Goal: Task Accomplishment & Management: Use online tool/utility

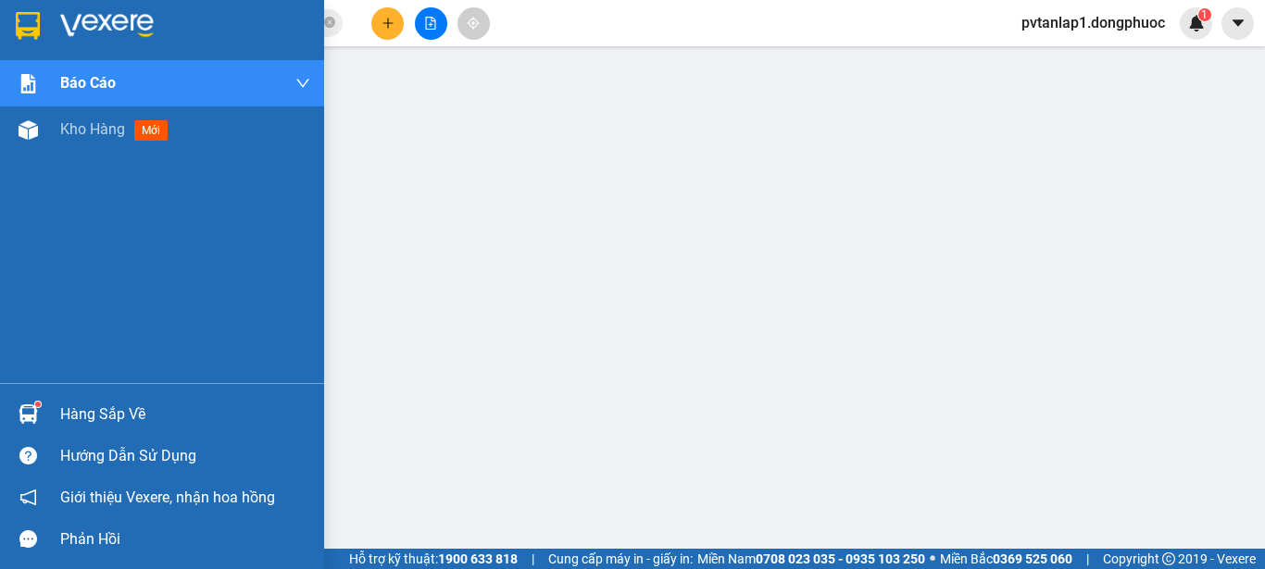
click at [19, 10] on div at bounding box center [28, 25] width 32 height 32
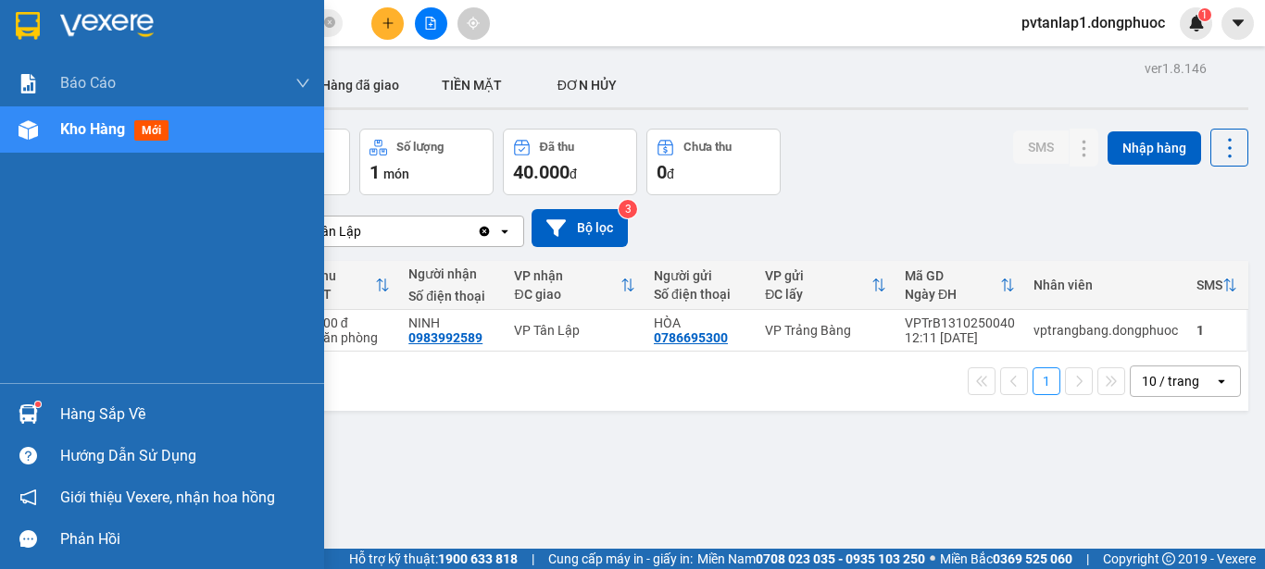
click at [46, 409] on div "Hàng sắp về" at bounding box center [162, 414] width 324 height 42
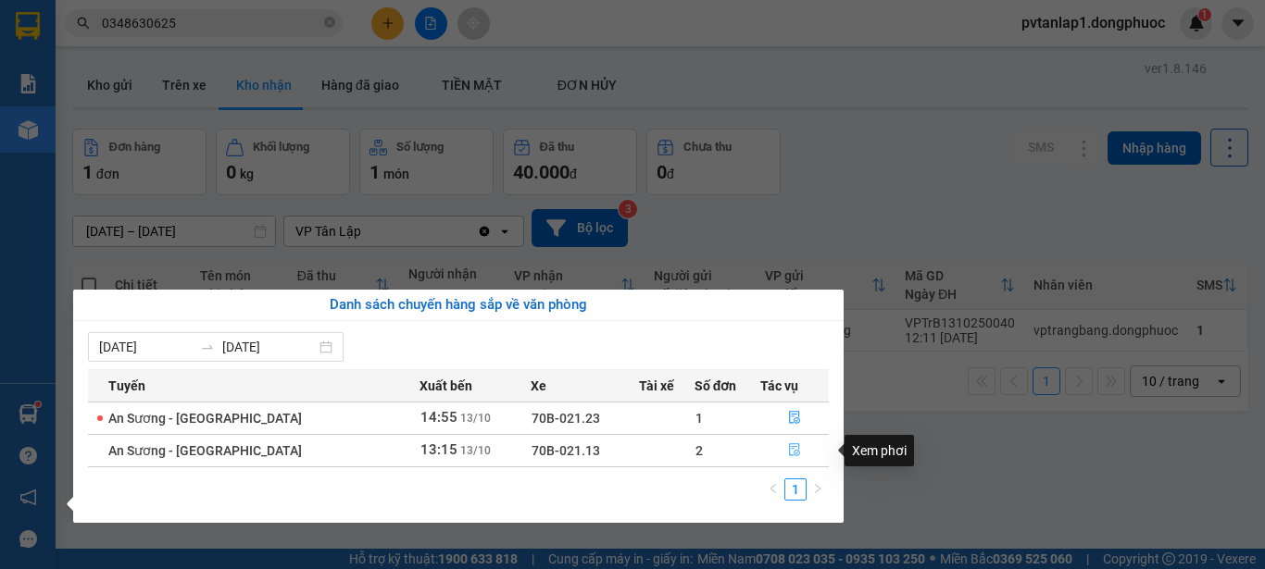
click at [789, 452] on icon "file-done" at bounding box center [794, 450] width 11 height 13
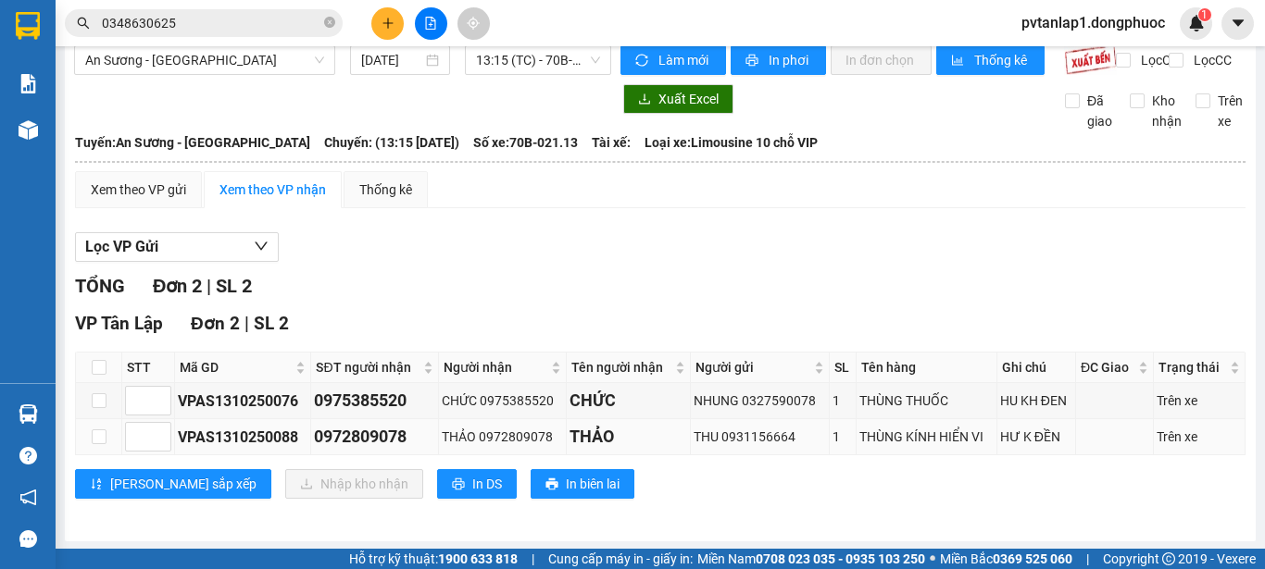
scroll to position [37, 0]
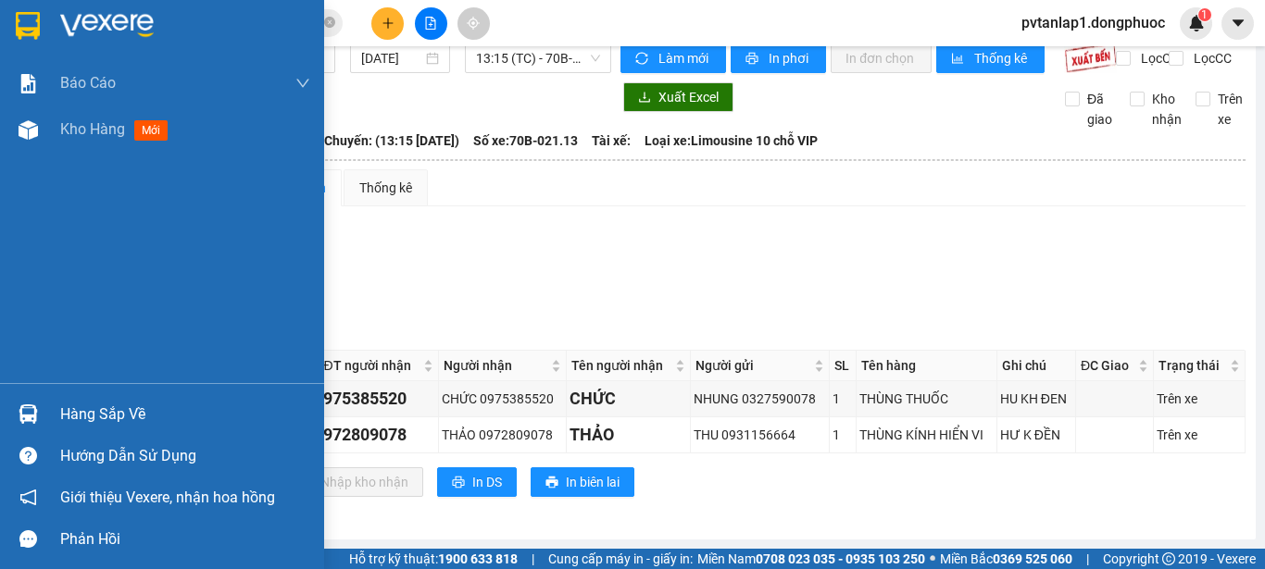
click at [36, 14] on img at bounding box center [28, 26] width 24 height 28
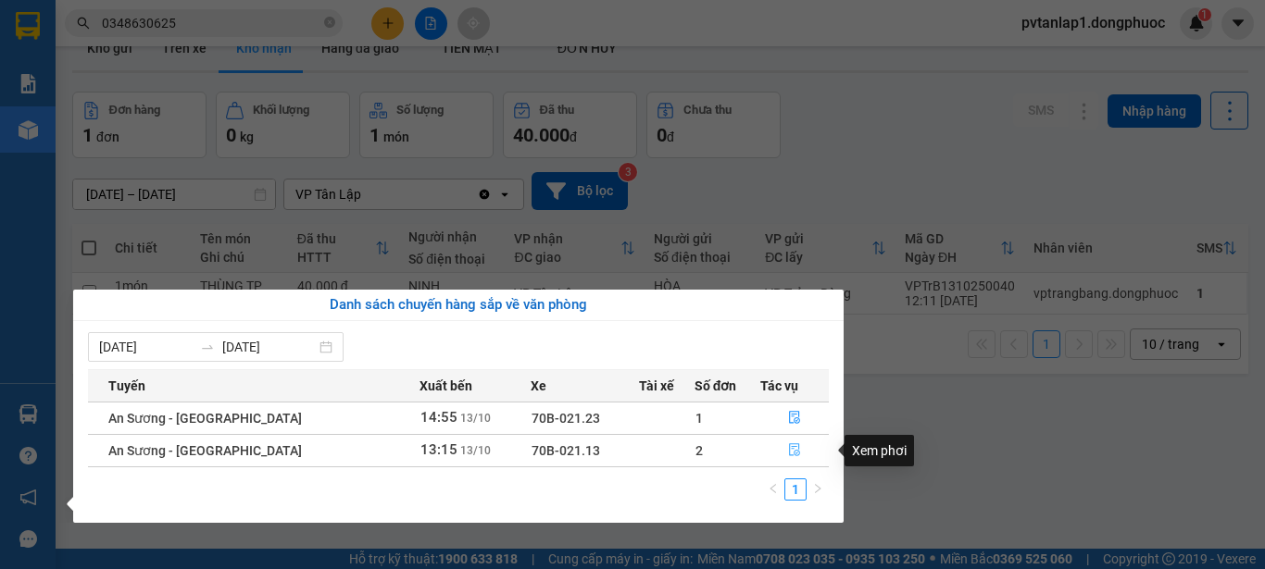
click at [796, 450] on button "button" at bounding box center [794, 451] width 67 height 30
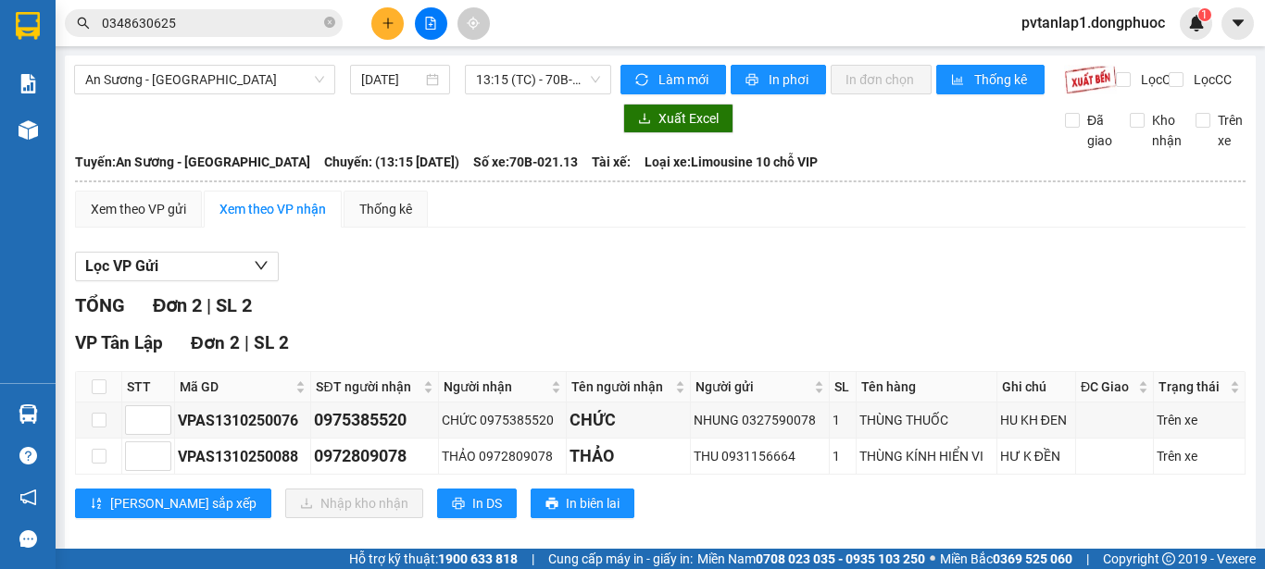
drag, startPoint x: 97, startPoint y: 394, endPoint x: 118, endPoint y: 403, distance: 22.0
click at [102, 395] on label at bounding box center [99, 387] width 15 height 20
click at [106, 394] on input "checkbox" at bounding box center [99, 387] width 15 height 15
checkbox input "true"
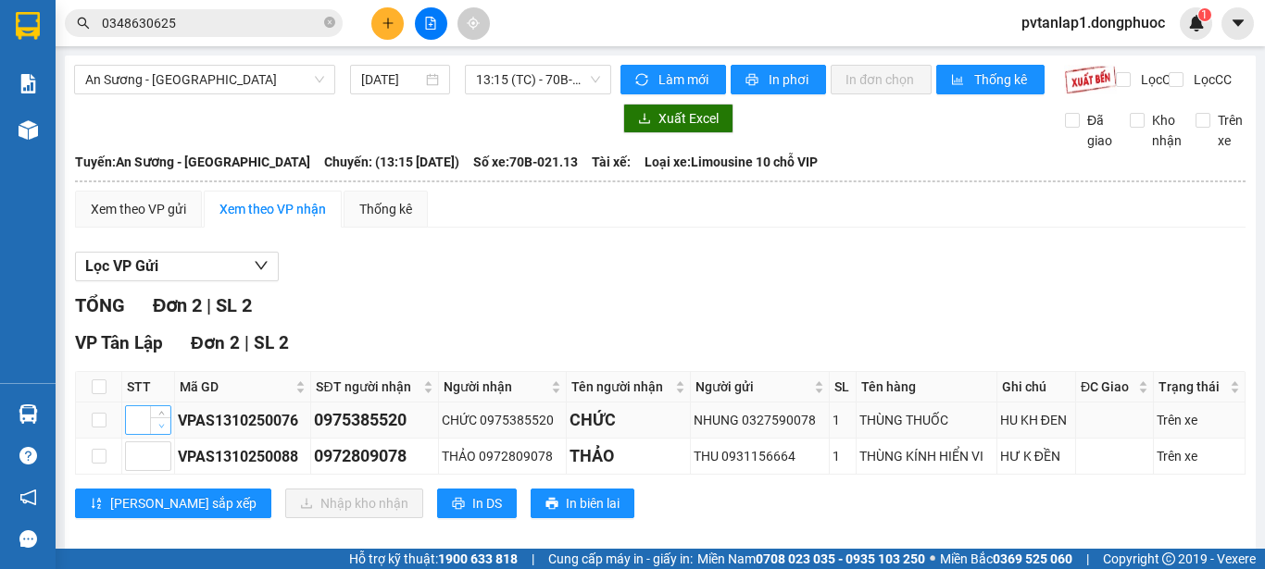
checkbox input "true"
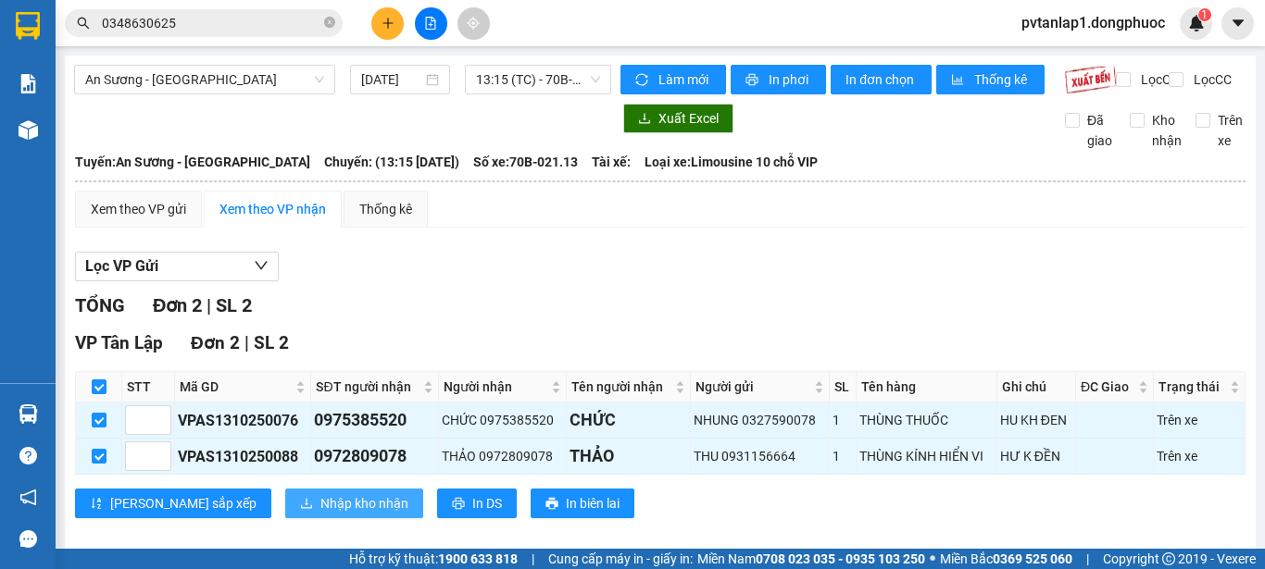
click at [320, 512] on span "Nhập kho nhận" at bounding box center [364, 503] width 88 height 20
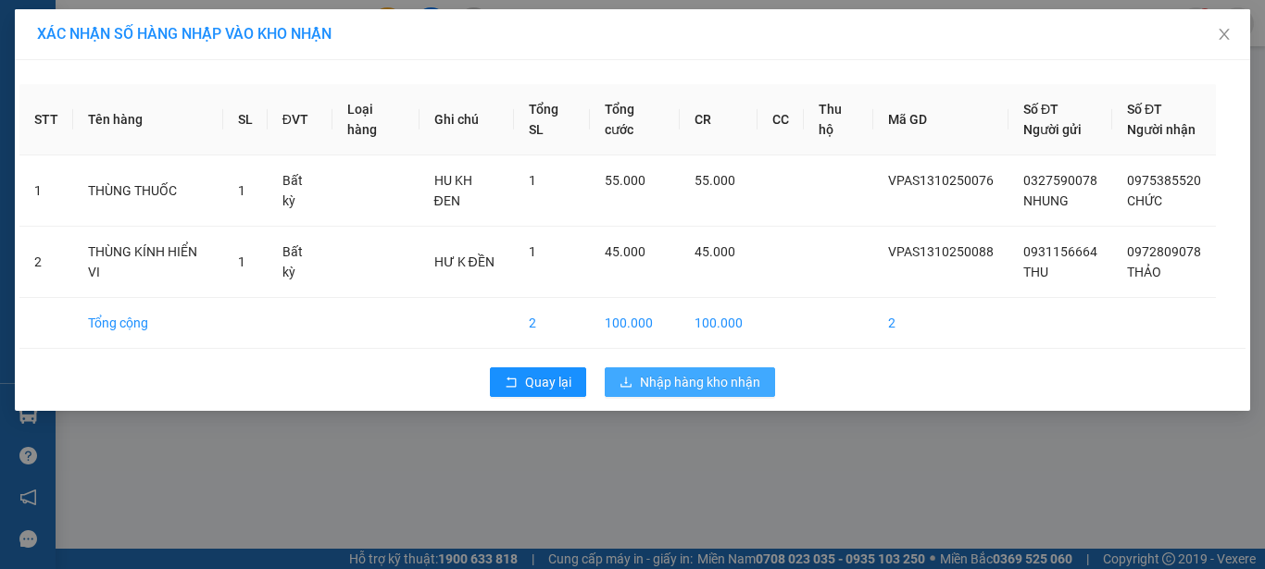
click at [708, 386] on span "Nhập hàng kho nhận" at bounding box center [700, 382] width 120 height 20
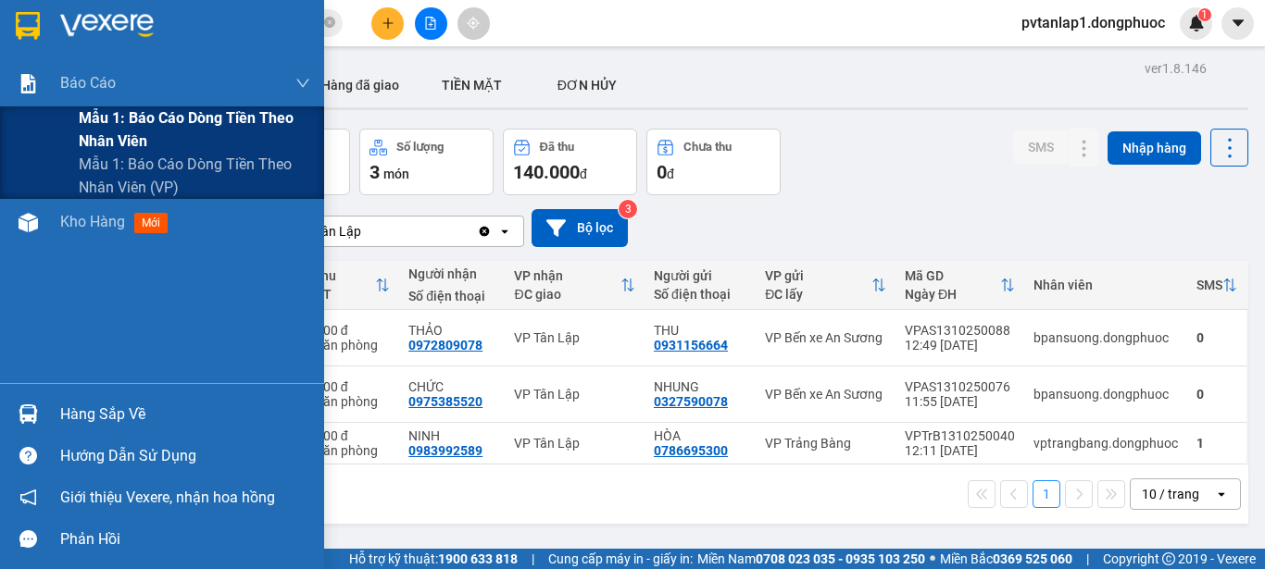
click at [196, 129] on span "Mẫu 1: Báo cáo dòng tiền theo nhân viên" at bounding box center [194, 129] width 231 height 46
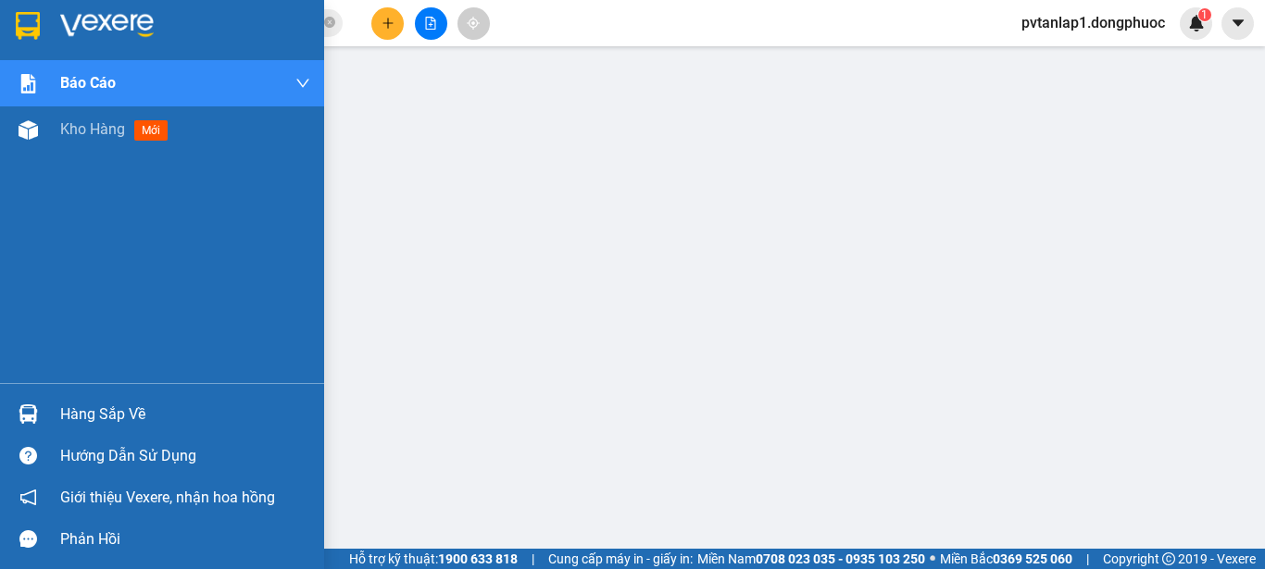
click at [73, 416] on div "Hàng sắp về" at bounding box center [185, 415] width 250 height 28
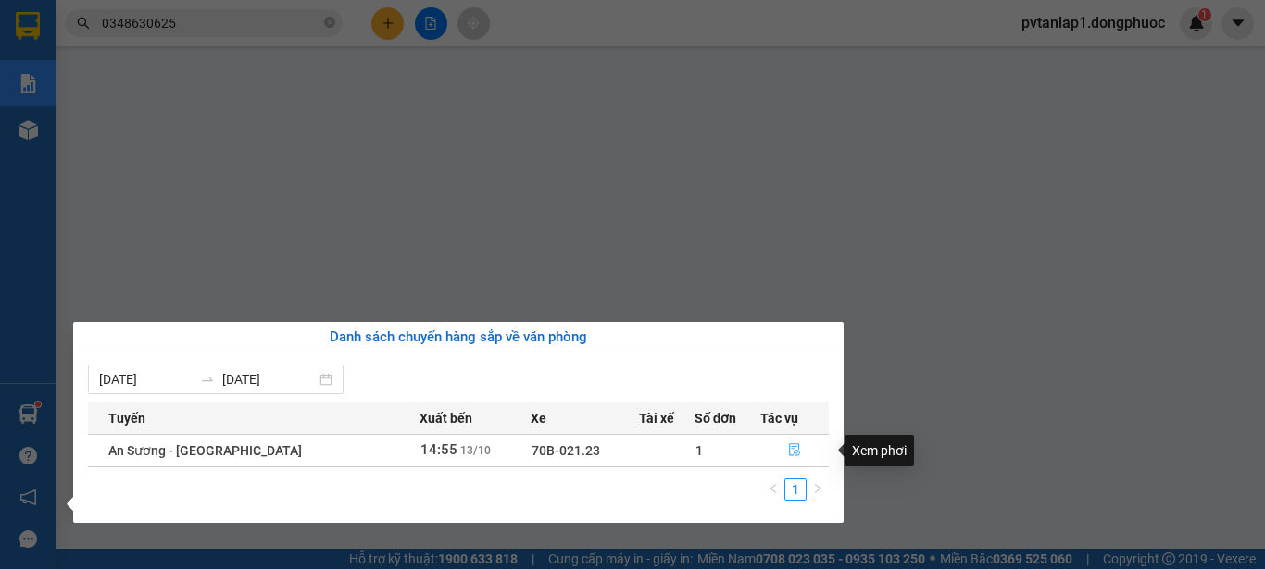
click at [792, 443] on icon "file-done" at bounding box center [794, 449] width 13 height 13
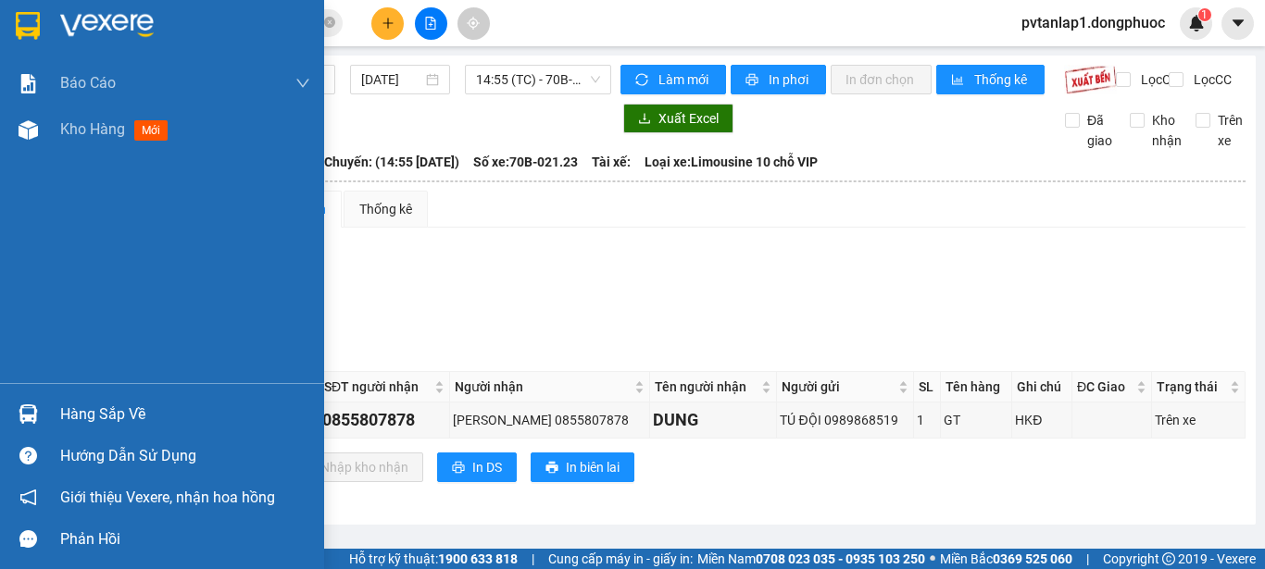
click at [30, 14] on img at bounding box center [28, 26] width 24 height 28
